Goal: Find specific fact

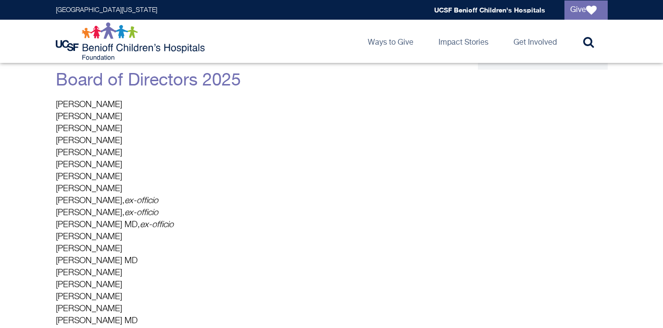
scroll to position [139, 0]
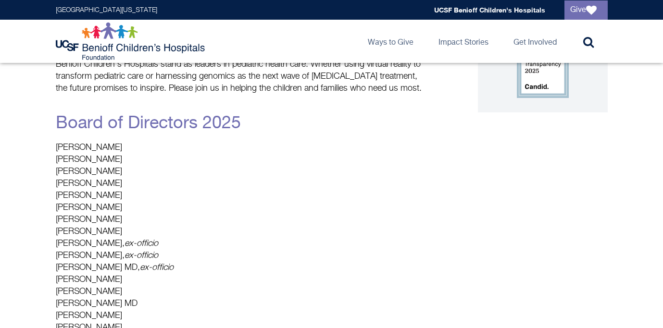
drag, startPoint x: 56, startPoint y: 183, endPoint x: 163, endPoint y: 188, distance: 107.3
click at [165, 189] on p "[PERSON_NAME] [PERSON_NAME] [PERSON_NAME] [PERSON_NAME] [PERSON_NAME] [PERSON_N…" at bounding box center [241, 292] width 370 height 300
copy p "[PERSON_NAME]"
drag, startPoint x: 95, startPoint y: 146, endPoint x: 65, endPoint y: 145, distance: 30.3
click at [61, 146] on p "[PERSON_NAME] [PERSON_NAME] [PERSON_NAME] [PERSON_NAME] [PERSON_NAME] [PERSON_N…" at bounding box center [241, 292] width 370 height 300
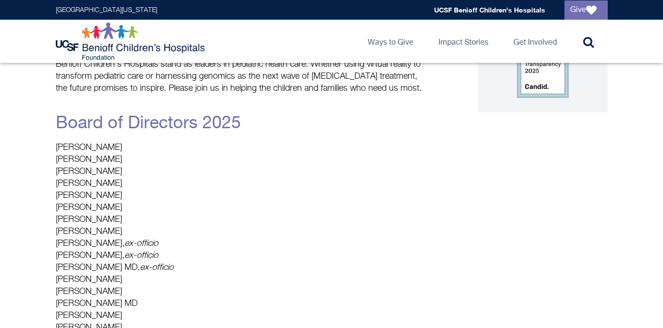
click at [119, 149] on p "[PERSON_NAME] [PERSON_NAME] [PERSON_NAME] [PERSON_NAME] [PERSON_NAME] [PERSON_N…" at bounding box center [241, 292] width 370 height 300
click at [100, 152] on p "[PERSON_NAME] [PERSON_NAME] [PERSON_NAME] [PERSON_NAME] [PERSON_NAME] [PERSON_N…" at bounding box center [241, 292] width 370 height 300
drag, startPoint x: 101, startPoint y: 150, endPoint x: 58, endPoint y: 150, distance: 43.3
click at [58, 150] on p "[PERSON_NAME] [PERSON_NAME] [PERSON_NAME] [PERSON_NAME] [PERSON_NAME] [PERSON_N…" at bounding box center [241, 292] width 370 height 300
copy p "[PERSON_NAME]"
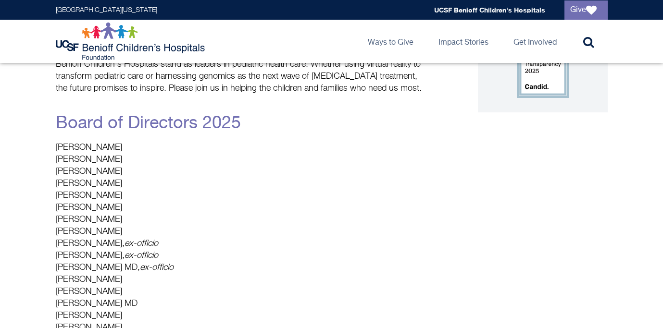
click at [137, 163] on p "[PERSON_NAME] [PERSON_NAME] [PERSON_NAME] [PERSON_NAME] [PERSON_NAME] [PERSON_N…" at bounding box center [241, 292] width 370 height 300
click at [95, 196] on p "[PERSON_NAME] [PERSON_NAME] [PERSON_NAME] [PERSON_NAME] [PERSON_NAME] [PERSON_N…" at bounding box center [241, 292] width 370 height 300
click at [109, 205] on p "[PERSON_NAME] [PERSON_NAME] [PERSON_NAME] [PERSON_NAME] [PERSON_NAME] [PERSON_N…" at bounding box center [241, 292] width 370 height 300
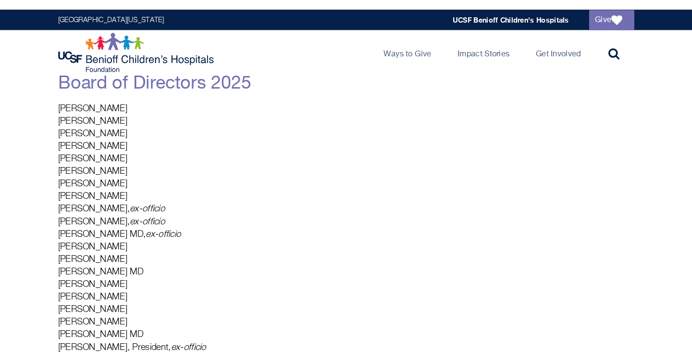
scroll to position [0, 0]
